Goal: Find specific page/section: Find specific page/section

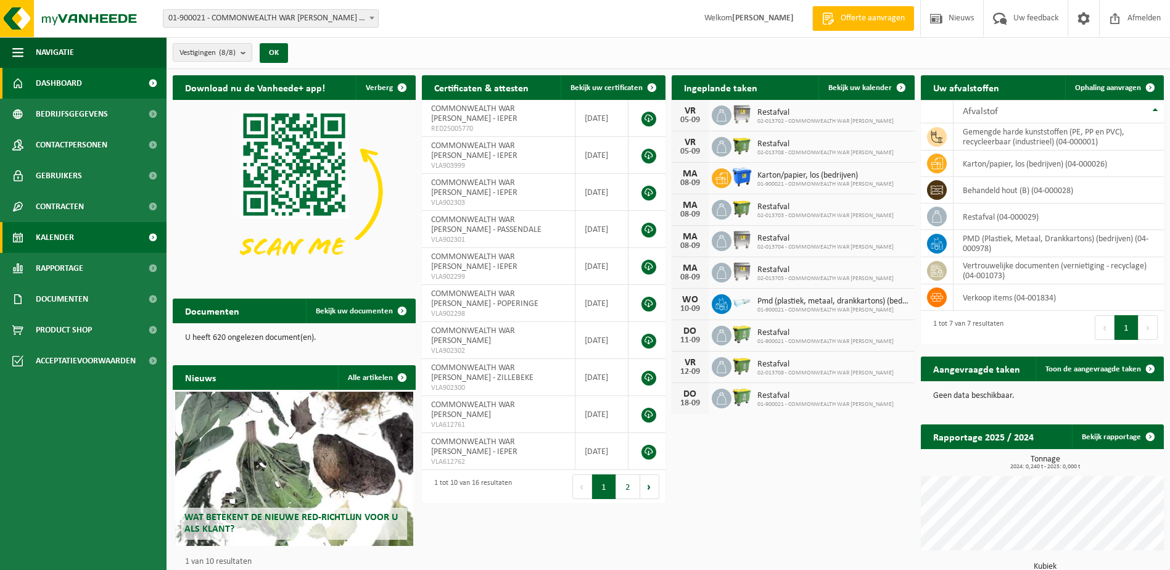
click at [64, 239] on span "Kalender" at bounding box center [55, 237] width 38 height 31
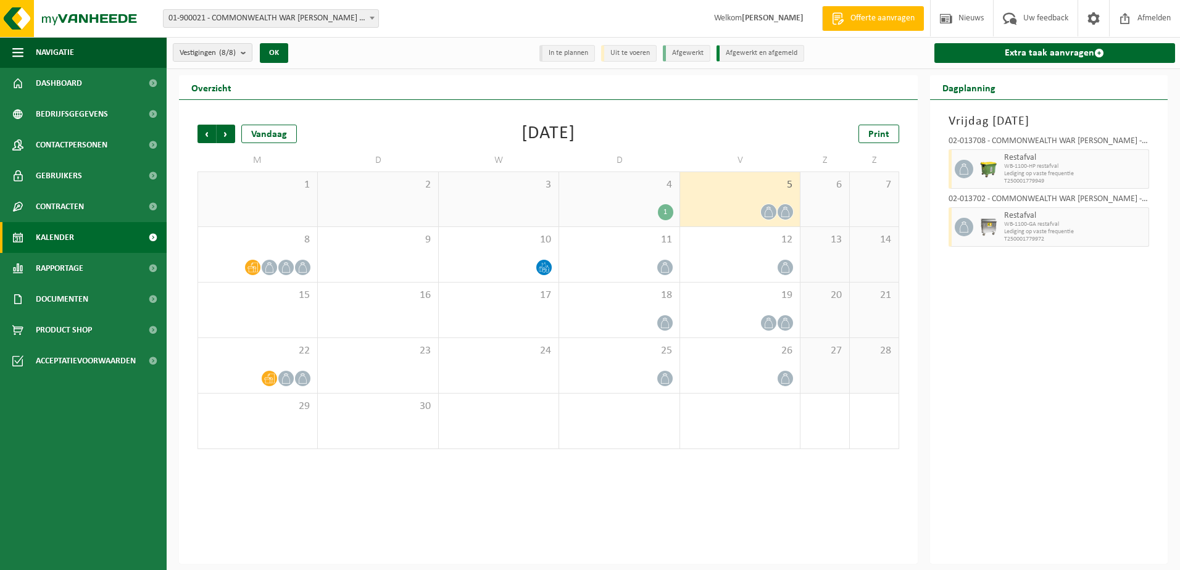
click at [603, 203] on div "4 1" at bounding box center [619, 199] width 120 height 54
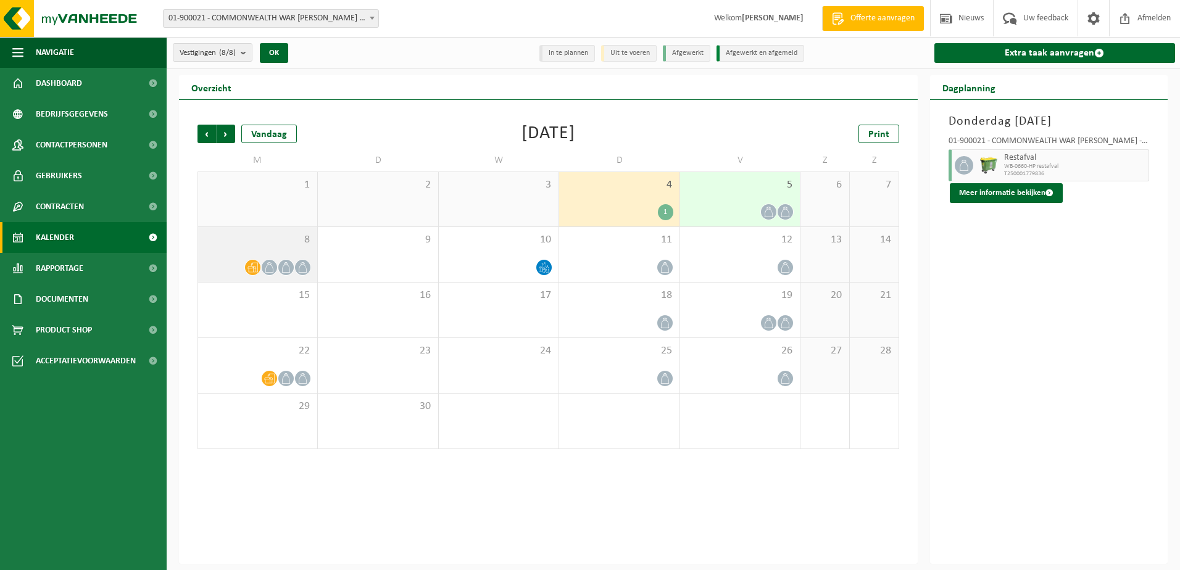
click at [273, 244] on span "8" at bounding box center [257, 240] width 107 height 14
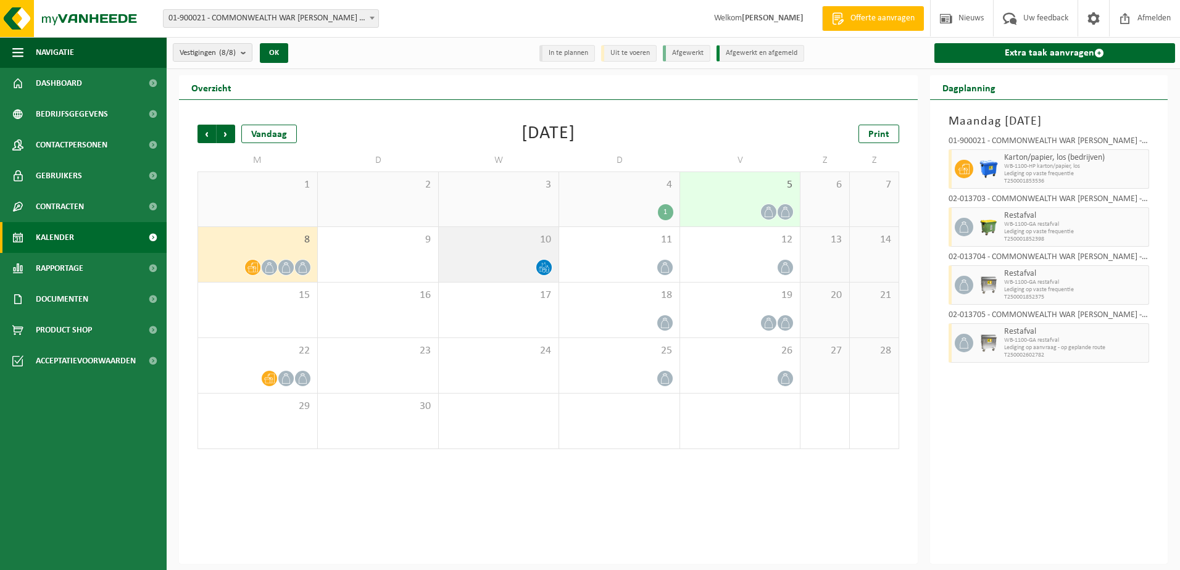
click at [478, 242] on span "10" at bounding box center [498, 240] width 107 height 14
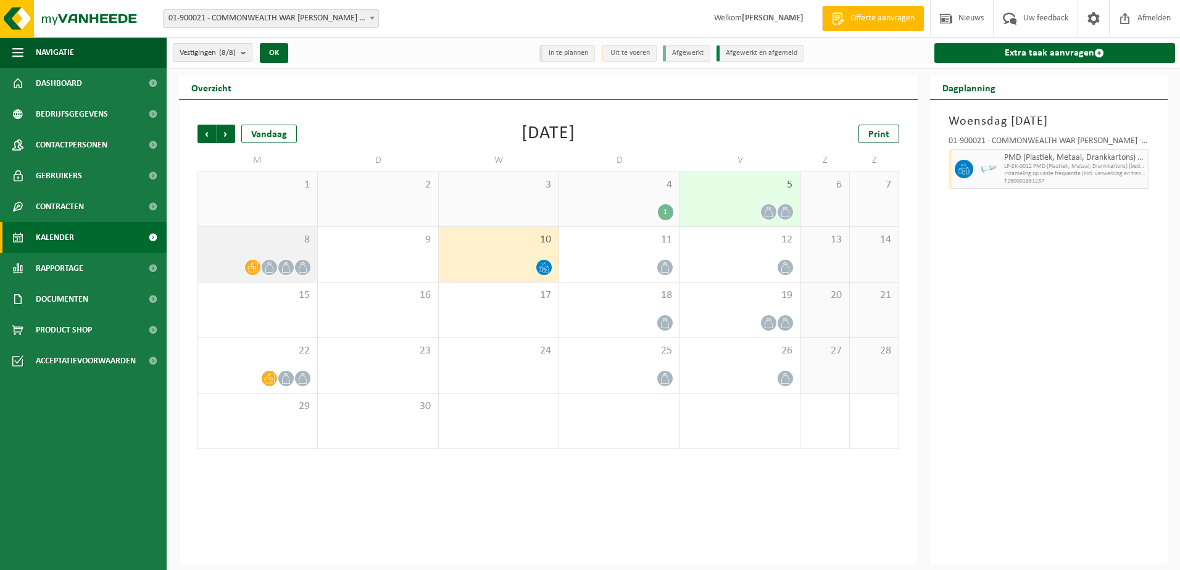
click at [249, 257] on div "8" at bounding box center [257, 254] width 119 height 55
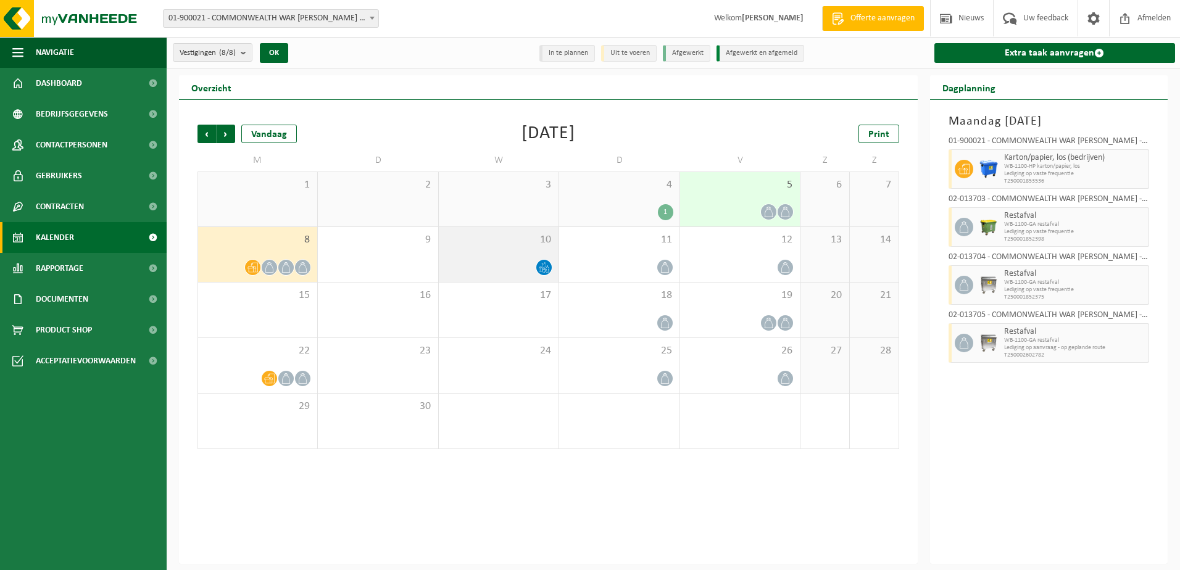
click at [487, 262] on div at bounding box center [498, 267] width 107 height 17
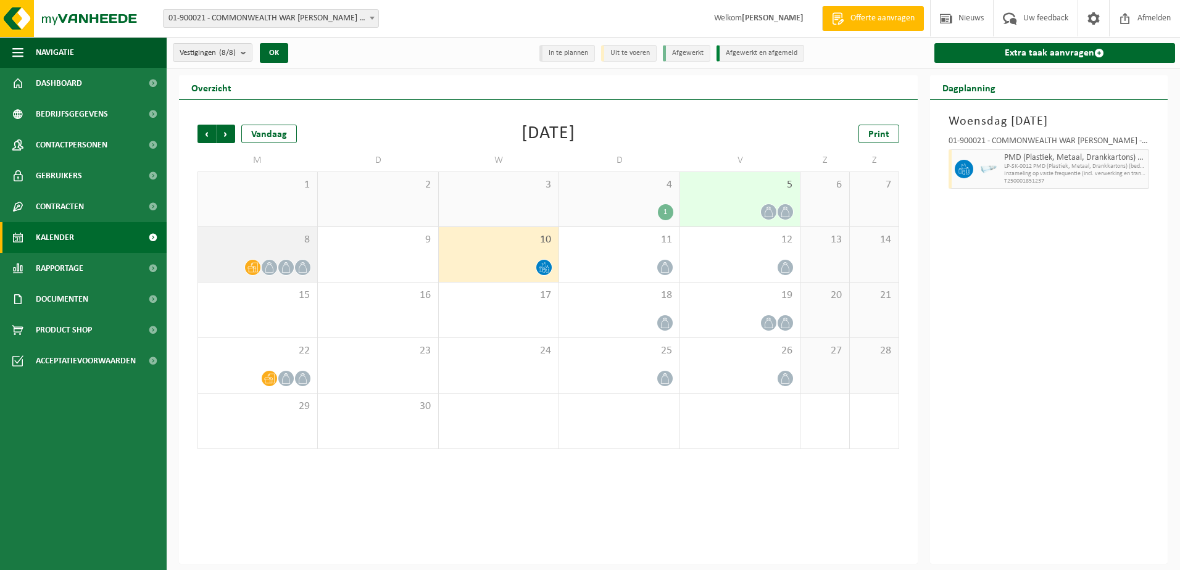
click at [282, 245] on span "8" at bounding box center [257, 240] width 107 height 14
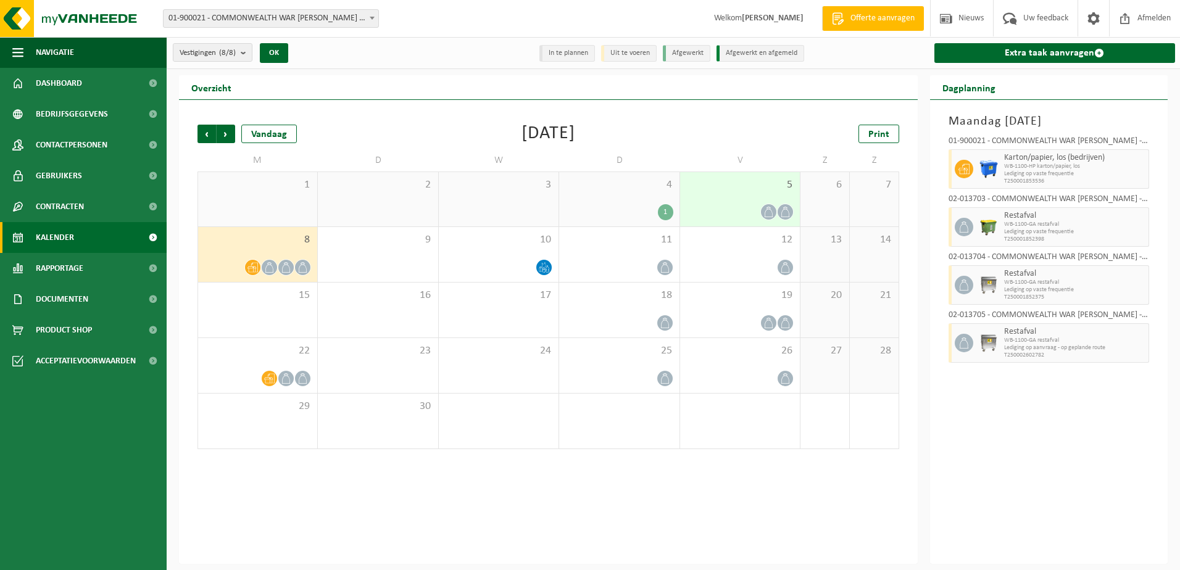
click at [623, 53] on li "Uit te voeren" at bounding box center [629, 53] width 56 height 17
click at [508, 242] on span "10" at bounding box center [498, 240] width 107 height 14
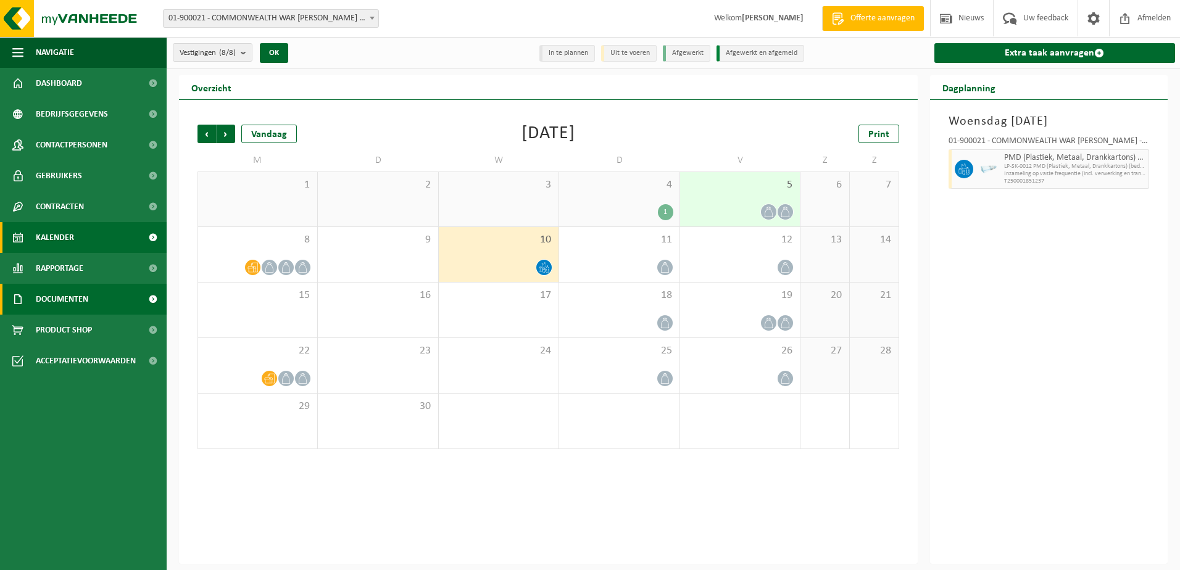
click at [72, 296] on span "Documenten" at bounding box center [62, 299] width 52 height 31
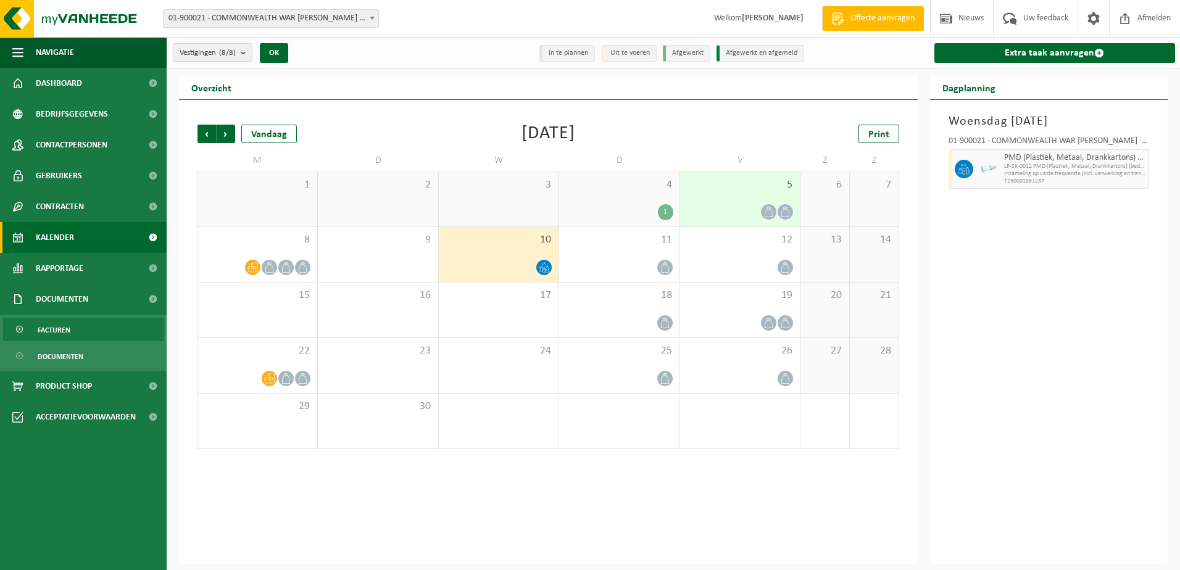
click at [64, 327] on span "Facturen" at bounding box center [54, 329] width 33 height 23
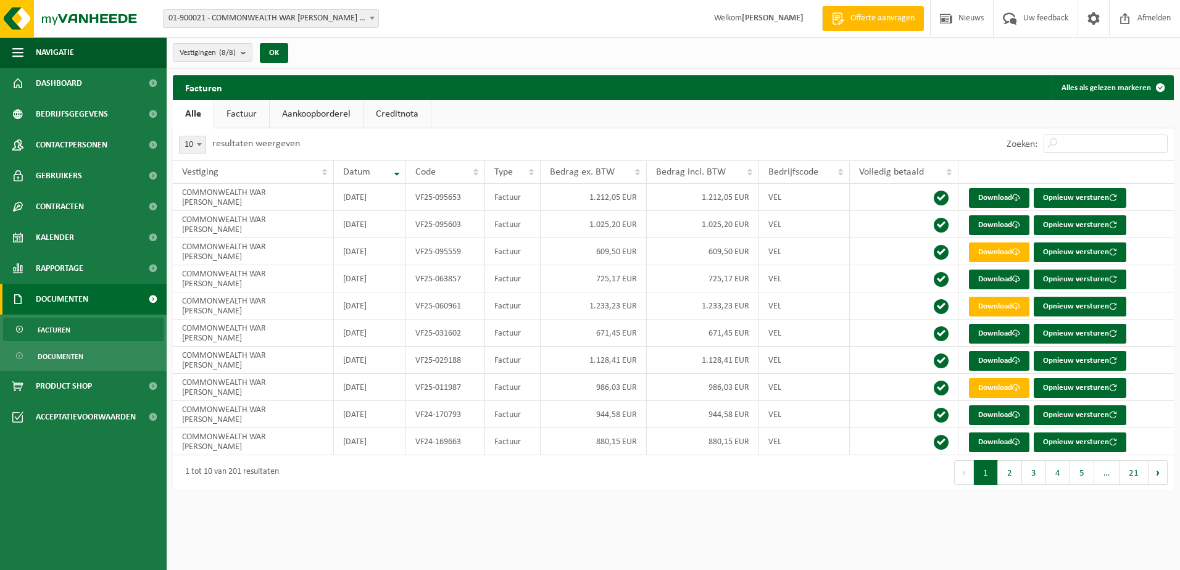
click at [241, 114] on link "Factuur" at bounding box center [241, 114] width 55 height 28
click at [73, 239] on span "Kalender" at bounding box center [55, 237] width 38 height 31
